Goal: Task Accomplishment & Management: Complete application form

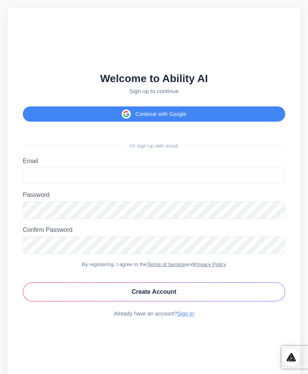
click at [208, 112] on button "Continue with Google" at bounding box center [154, 113] width 262 height 15
click at [218, 116] on button "Continue with Google" at bounding box center [154, 113] width 262 height 15
